Goal: Navigation & Orientation: Find specific page/section

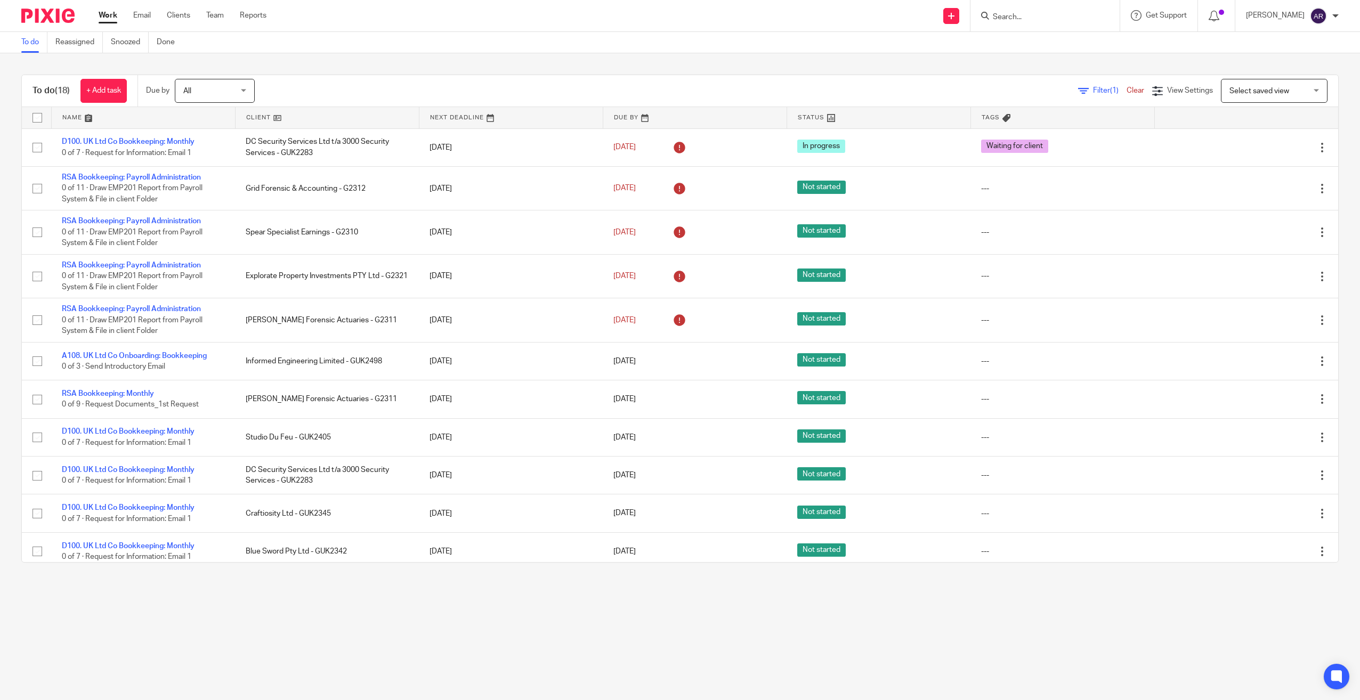
click at [250, 113] on link at bounding box center [326, 117] width 183 height 21
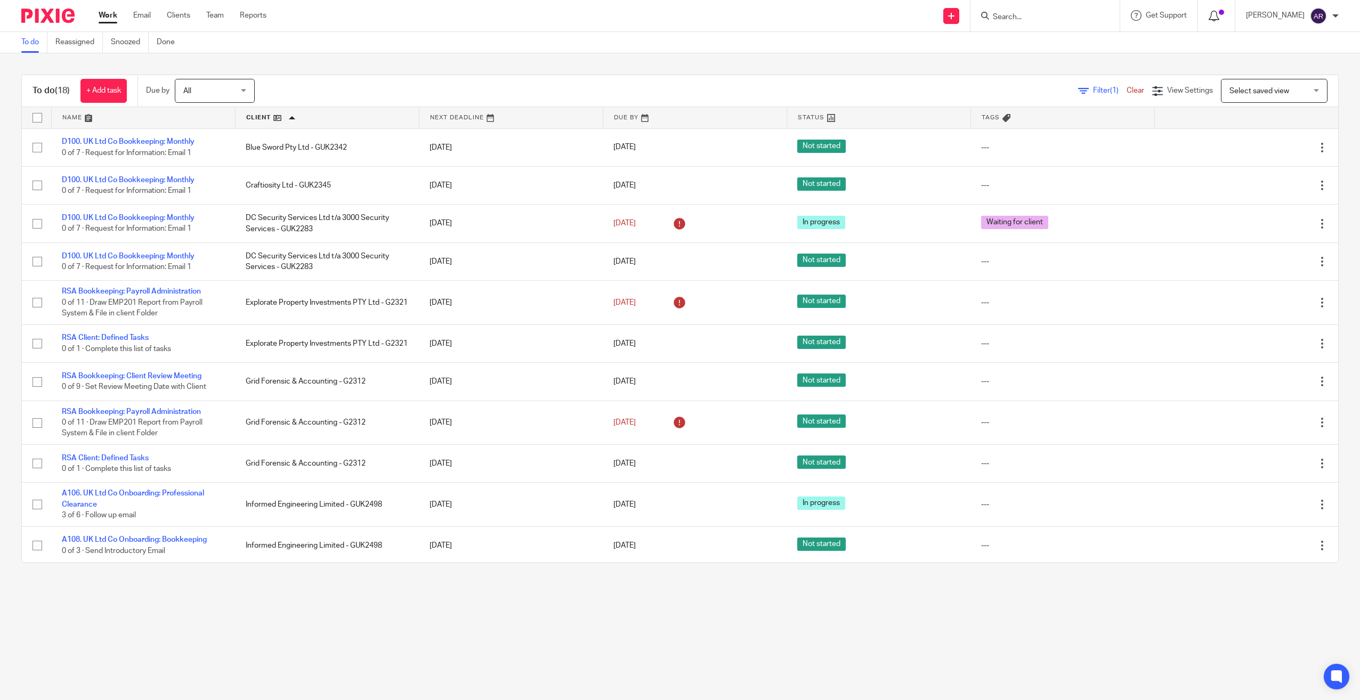
click at [1219, 15] on icon at bounding box center [1213, 16] width 11 height 11
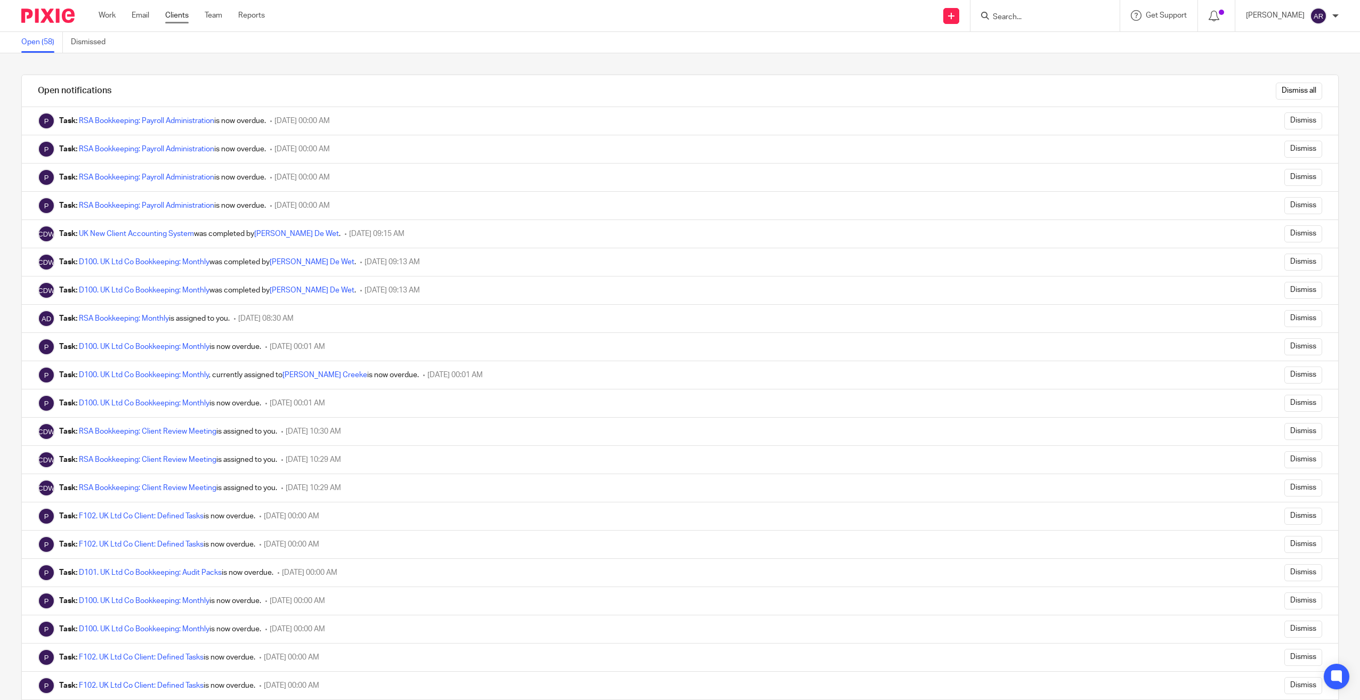
click at [175, 13] on link "Clients" at bounding box center [176, 15] width 23 height 11
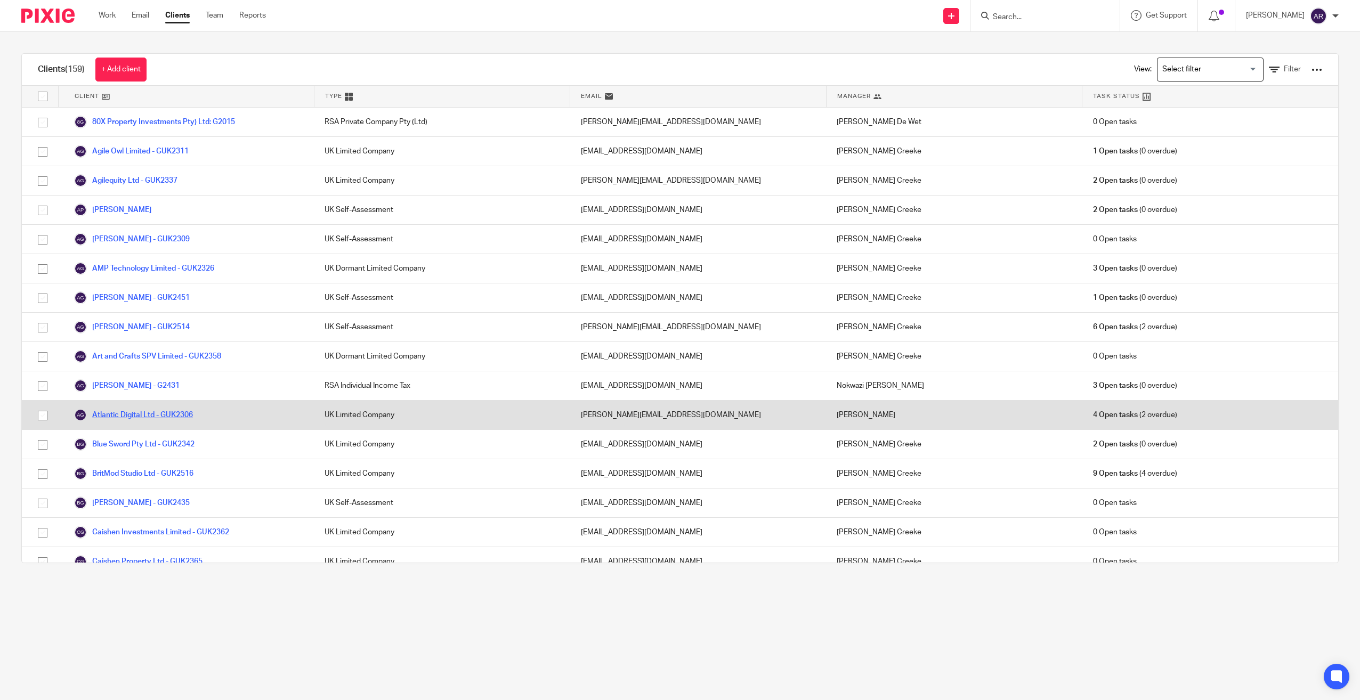
click at [135, 415] on link "Atlantic Digital Ltd - GUK2306" at bounding box center [133, 415] width 119 height 13
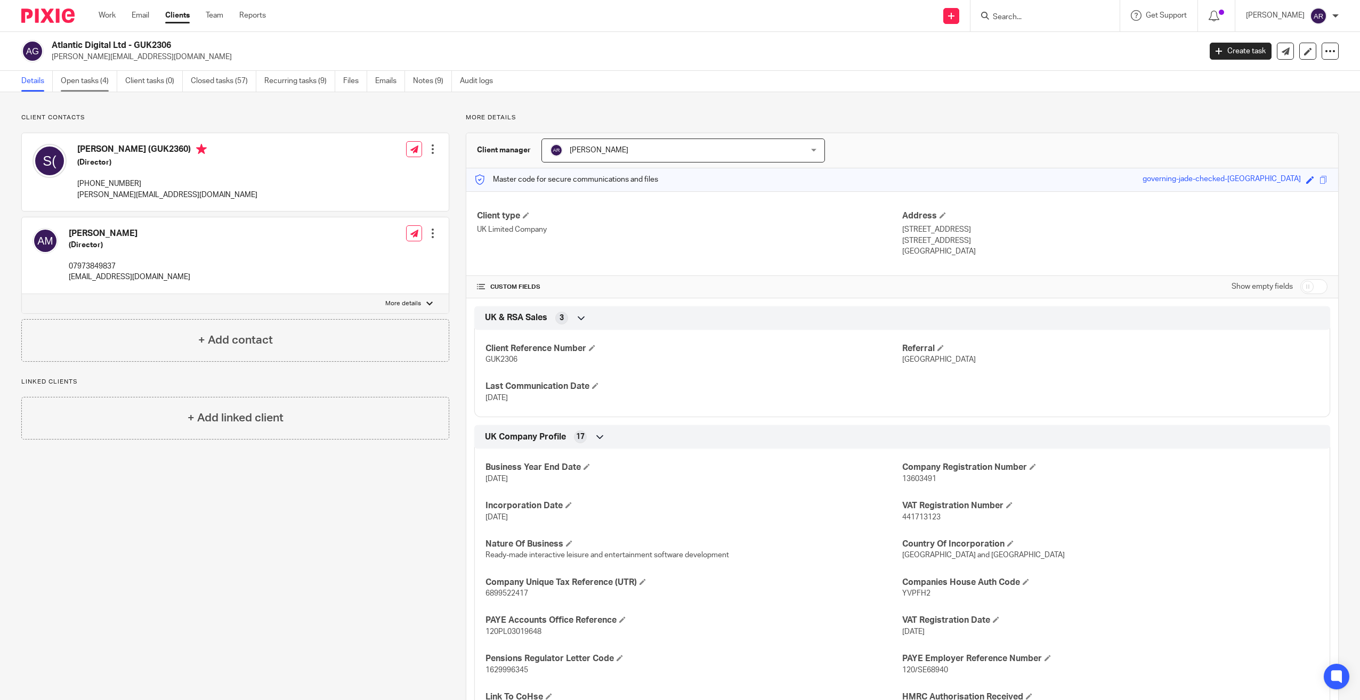
click at [90, 81] on link "Open tasks (4)" at bounding box center [89, 81] width 56 height 21
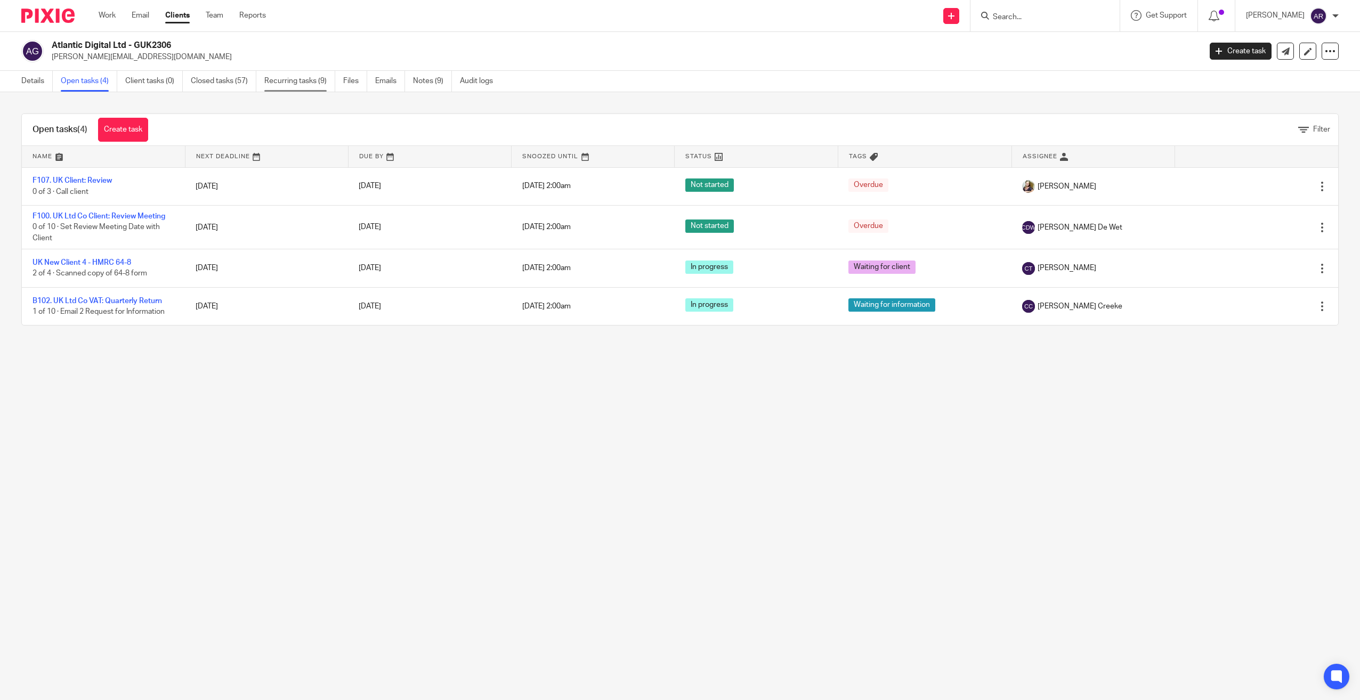
click at [293, 78] on link "Recurring tasks (9)" at bounding box center [299, 81] width 71 height 21
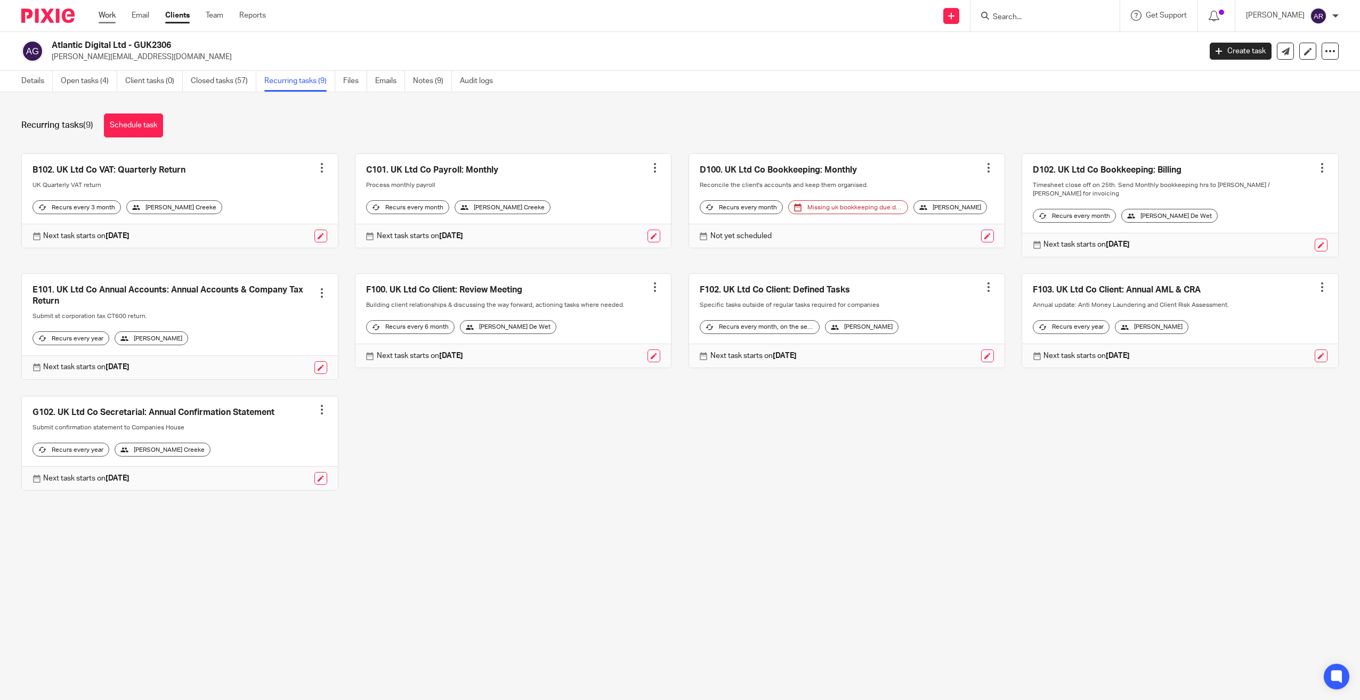
click at [107, 11] on link "Work" at bounding box center [107, 15] width 17 height 11
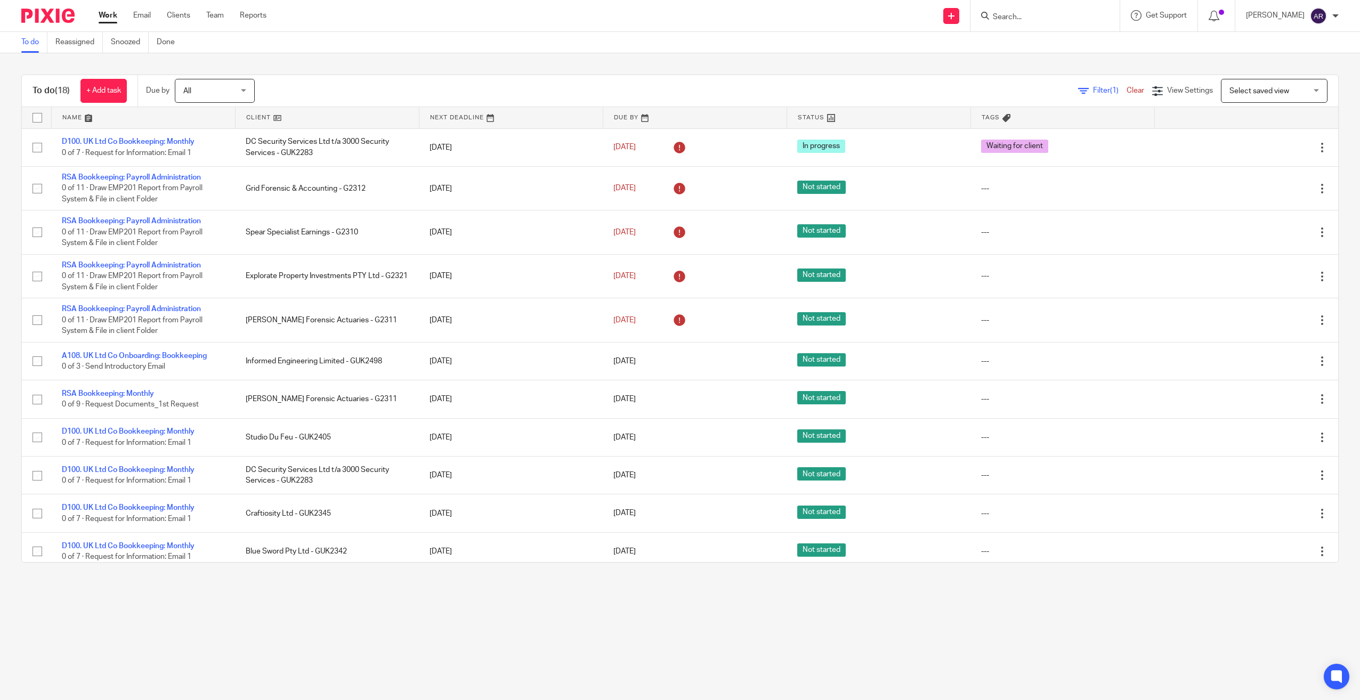
click at [259, 110] on link at bounding box center [326, 117] width 183 height 21
